Goal: Check status: Check status

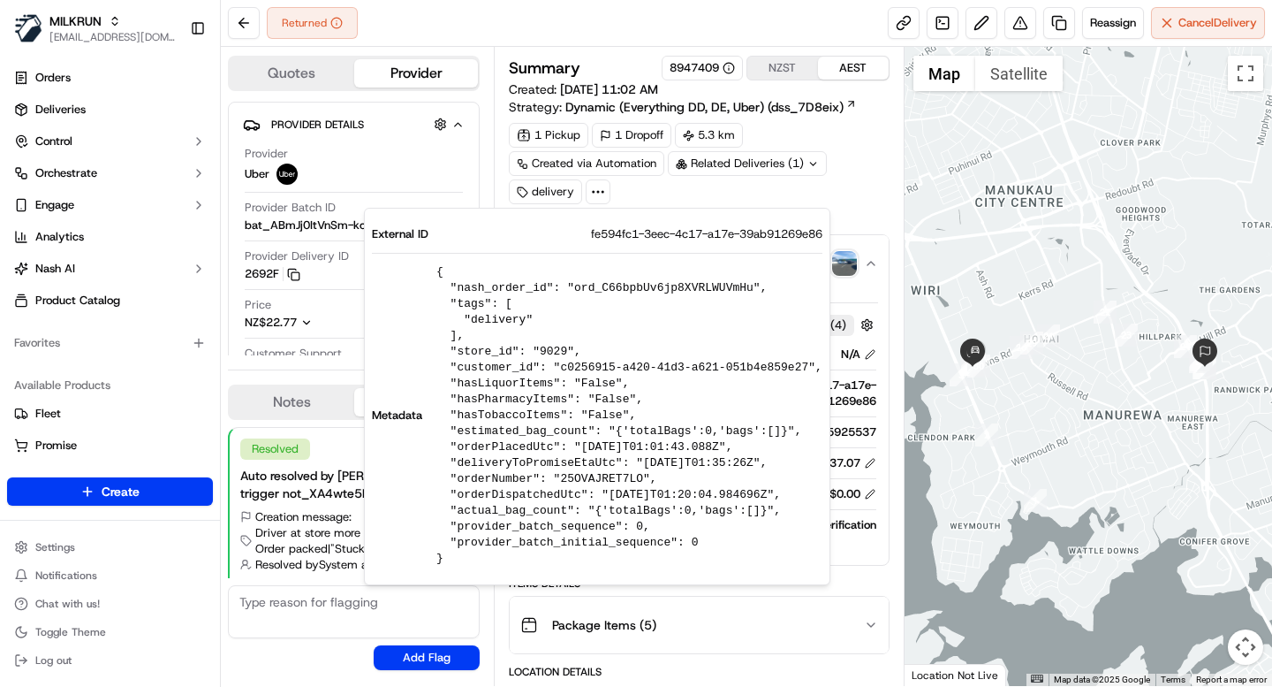
scroll to position [267, 0]
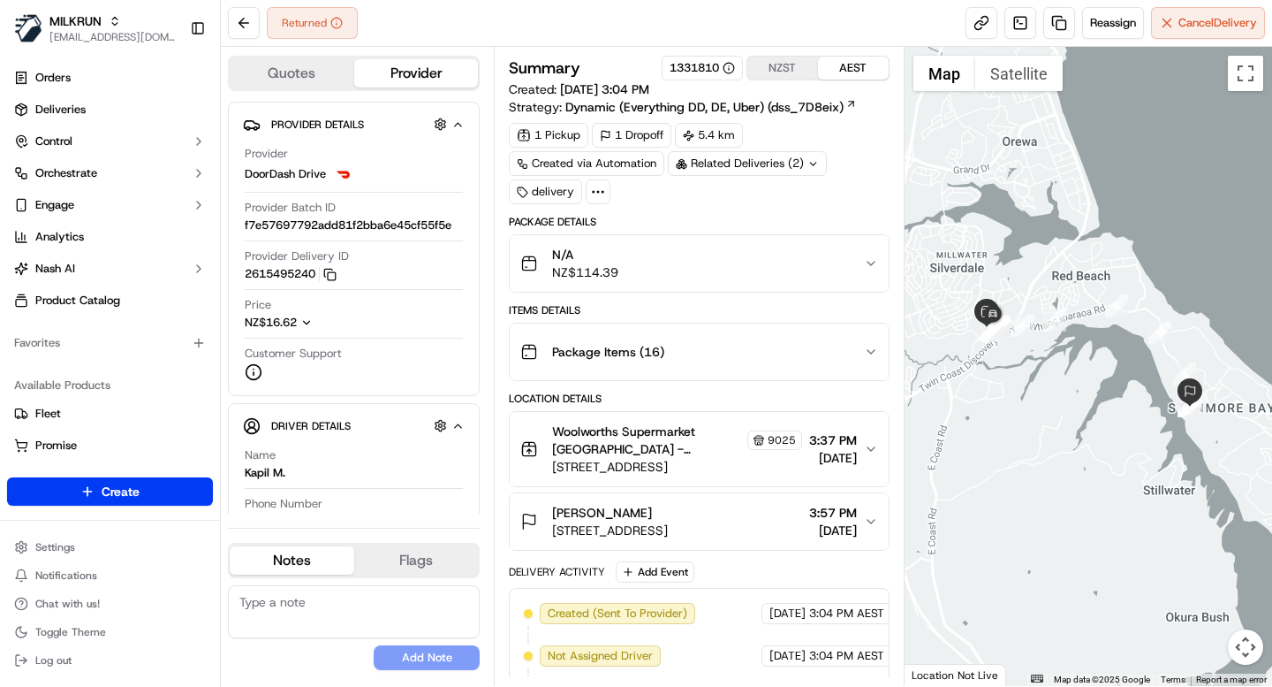
click at [699, 262] on div "N/A NZ$114.39" at bounding box center [691, 263] width 343 height 35
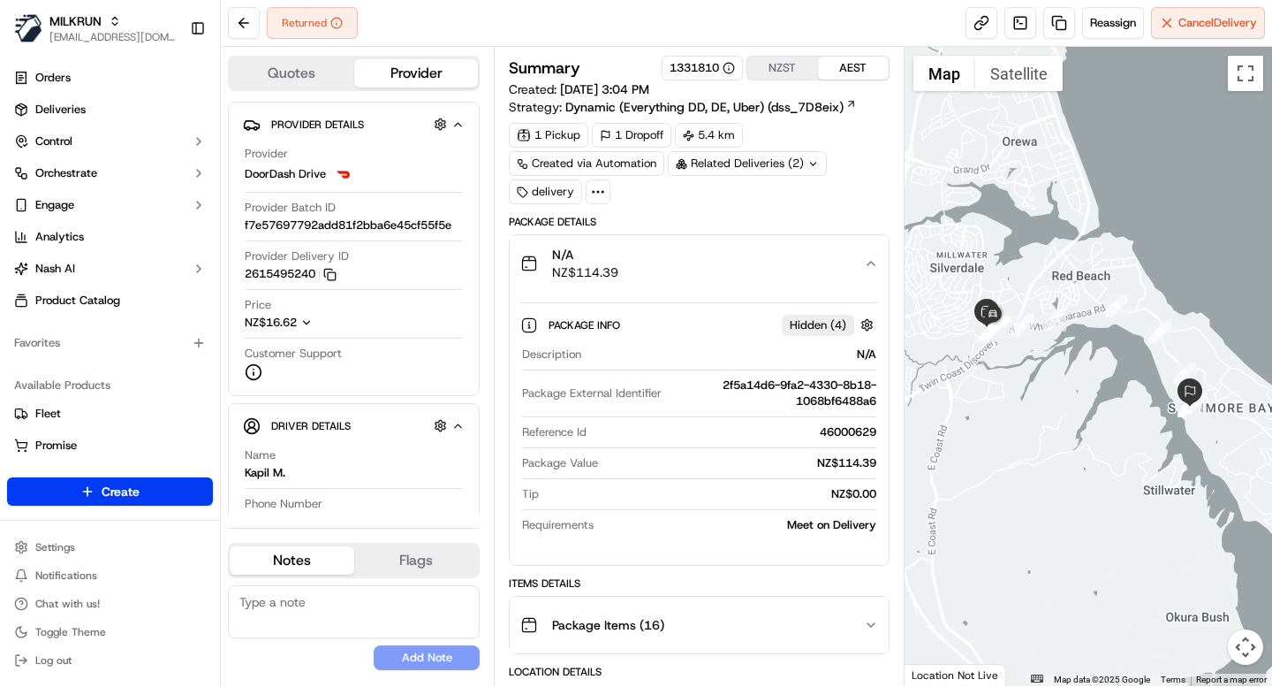
click at [599, 190] on icon at bounding box center [598, 192] width 16 height 16
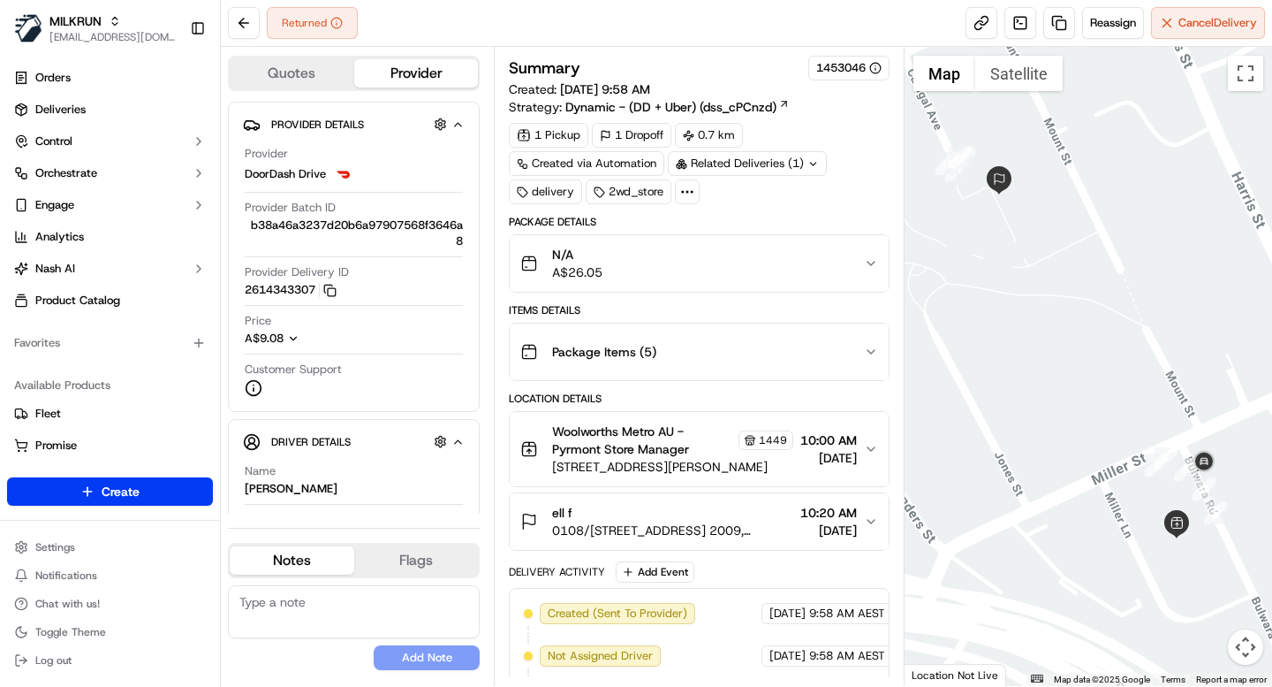
click at [687, 196] on icon at bounding box center [688, 192] width 16 height 16
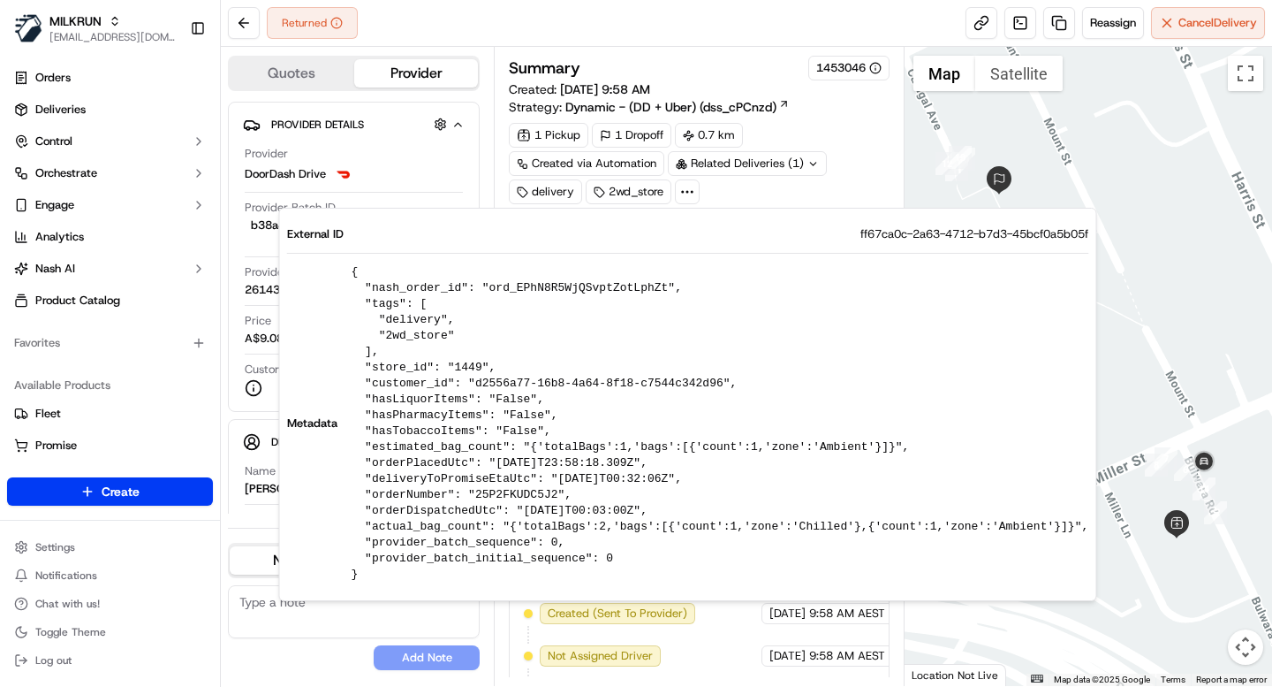
click at [687, 196] on icon at bounding box center [688, 192] width 16 height 16
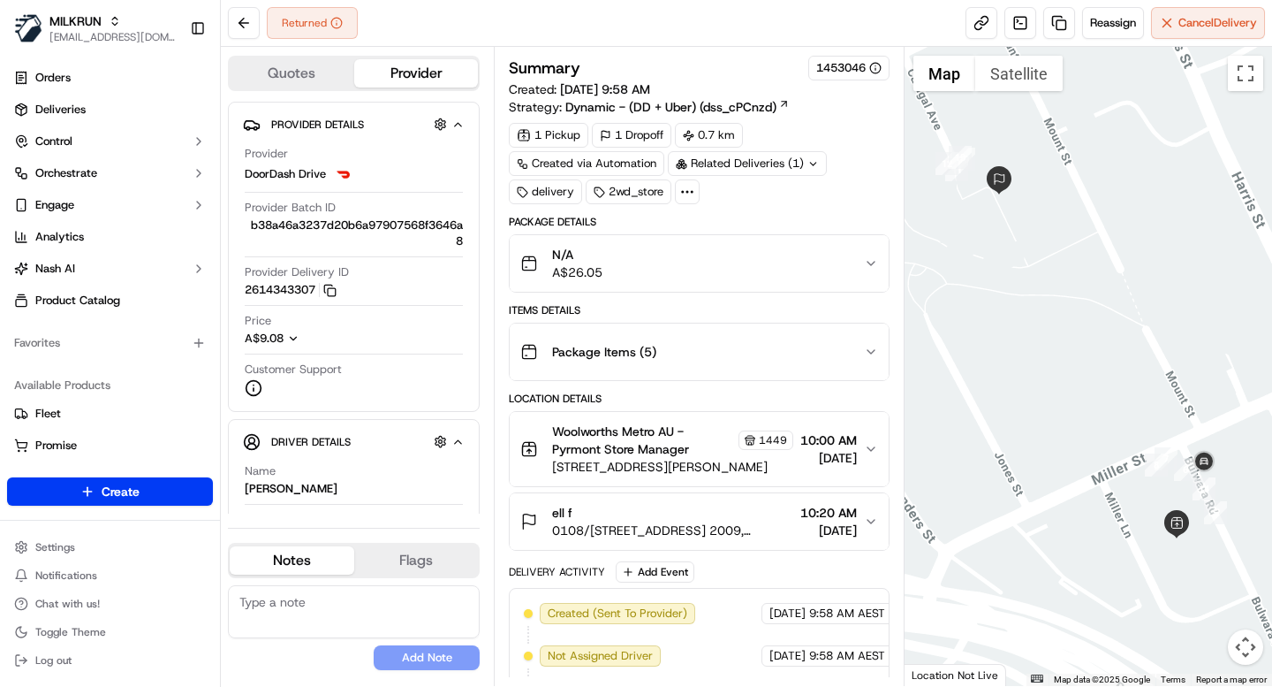
click at [725, 271] on div "N/A A$26.05" at bounding box center [691, 263] width 343 height 35
